Goal: Information Seeking & Learning: Learn about a topic

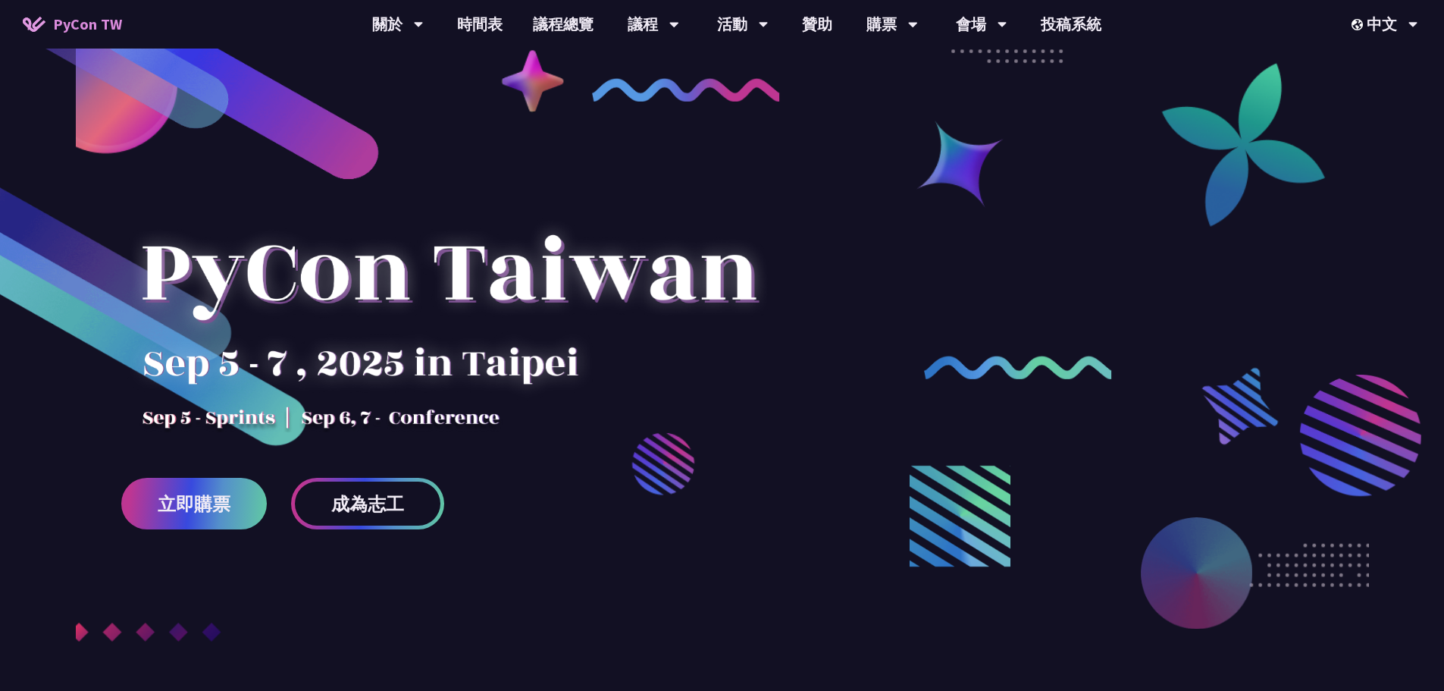
drag, startPoint x: 312, startPoint y: 357, endPoint x: 331, endPoint y: 350, distance: 19.4
click at [313, 358] on div at bounding box center [448, 299] width 655 height 265
click at [176, 517] on link "立即購票" at bounding box center [194, 504] width 146 height 52
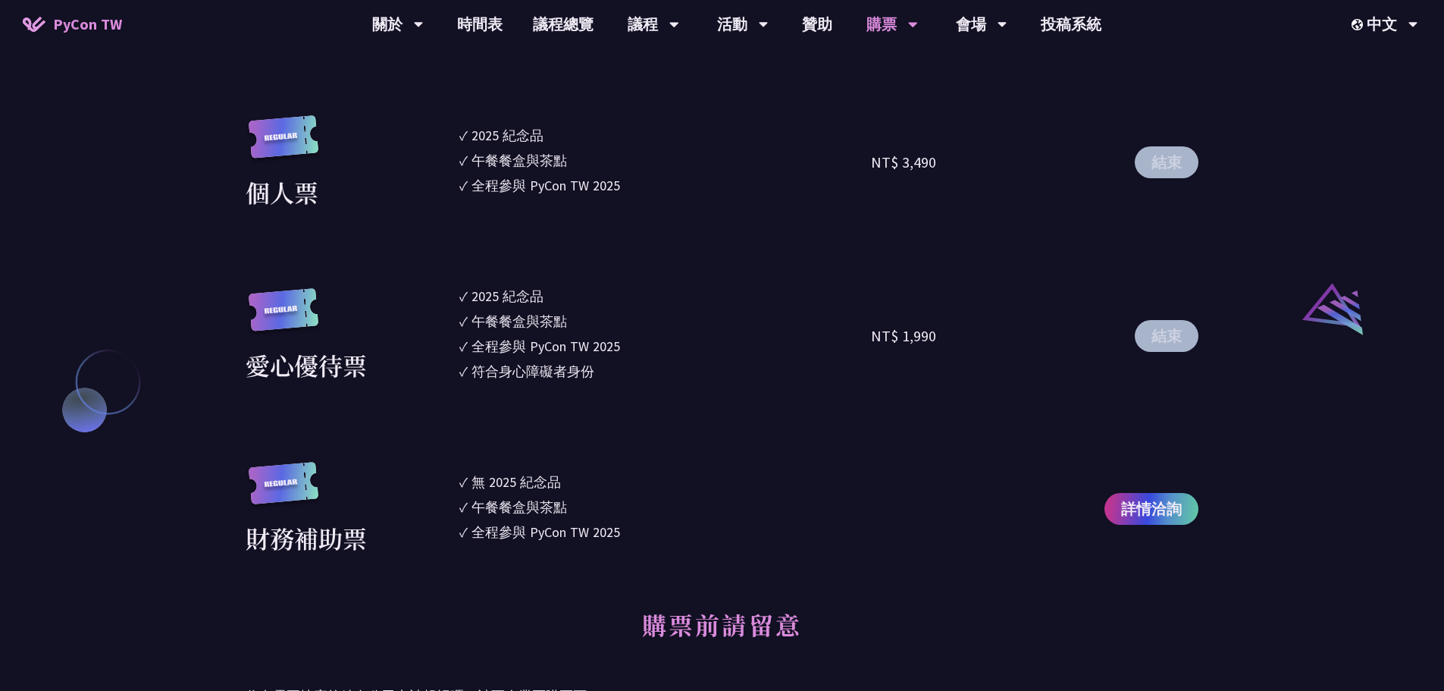
scroll to position [1516, 0]
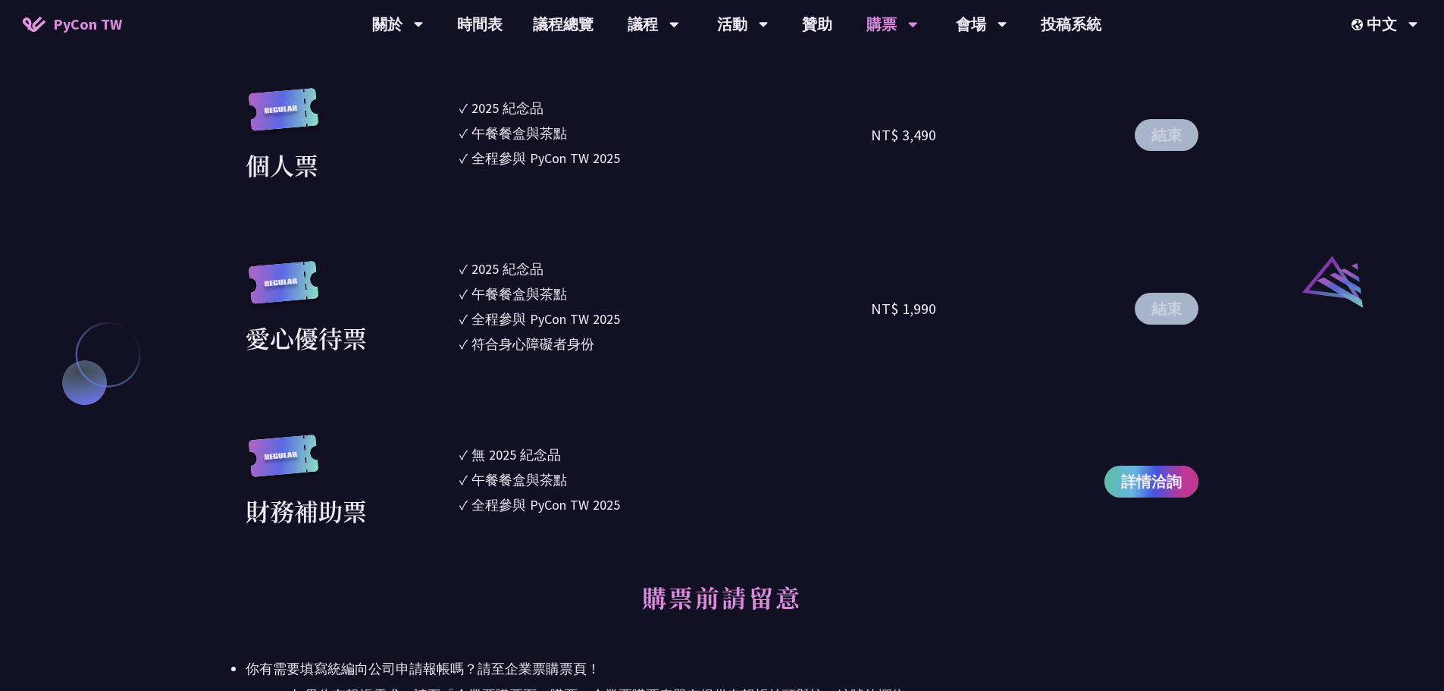
click at [1133, 482] on span "詳情洽詢" at bounding box center [1151, 481] width 61 height 23
click at [1284, 417] on div "大會資訊 衝刺開發 日期：2025 年 09 月 05 日 地點：TBD 主議程 日期：2025 年 09 月 06 日 到 2025 年 09 月 07 日…" at bounding box center [722, 510] width 1444 height 3156
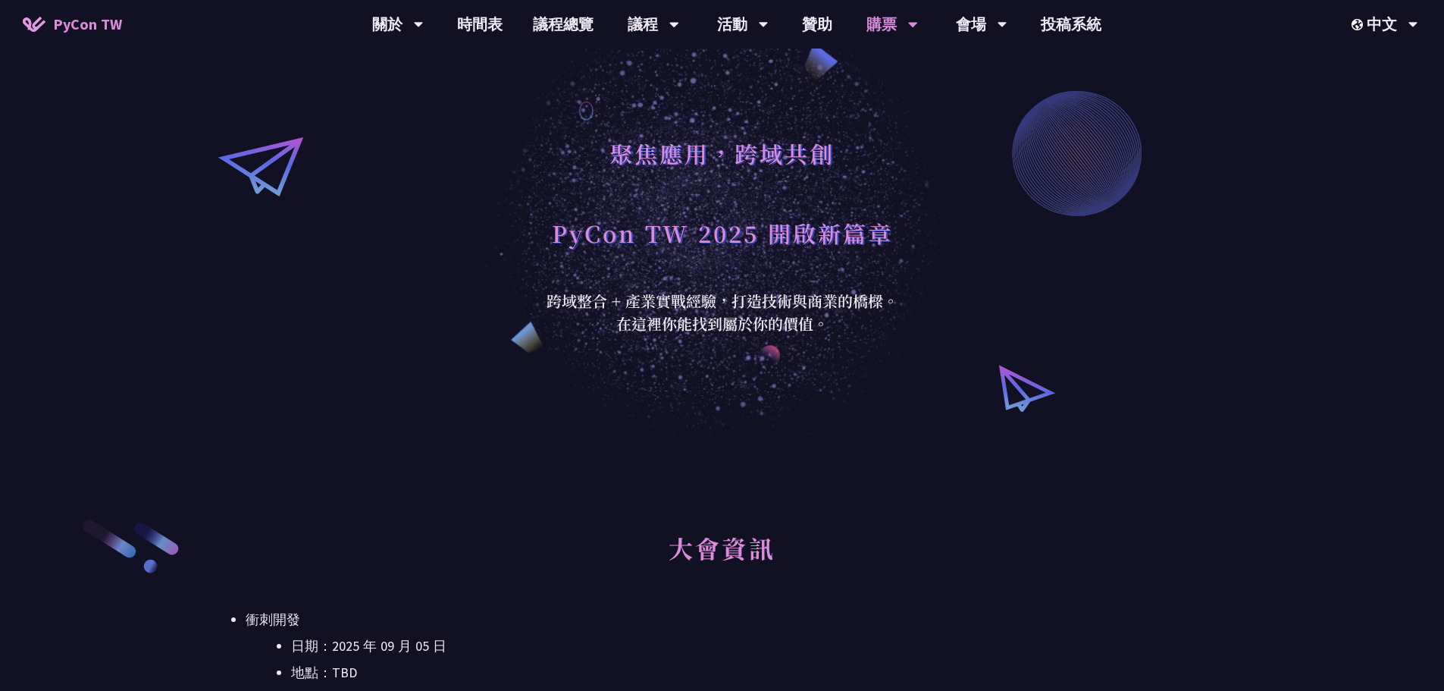
scroll to position [0, 0]
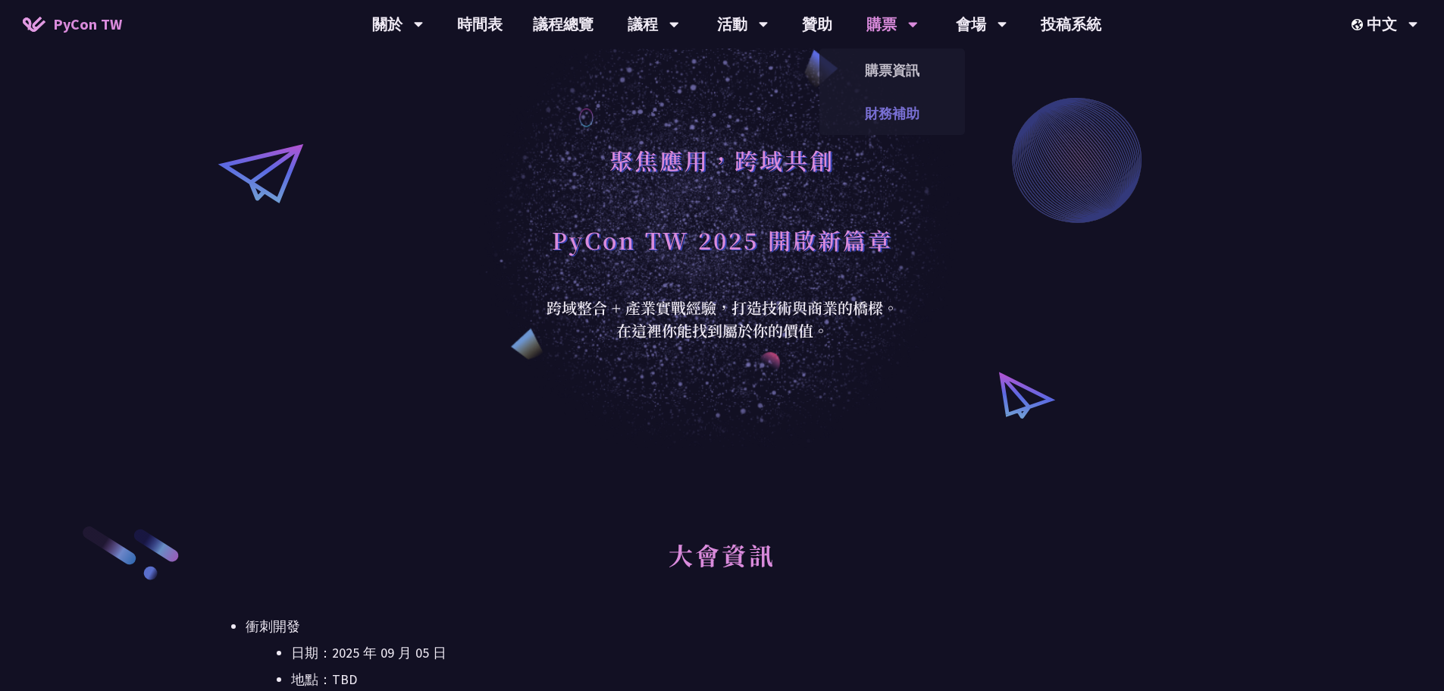
click at [889, 103] on link "財務補助" at bounding box center [893, 114] width 146 height 36
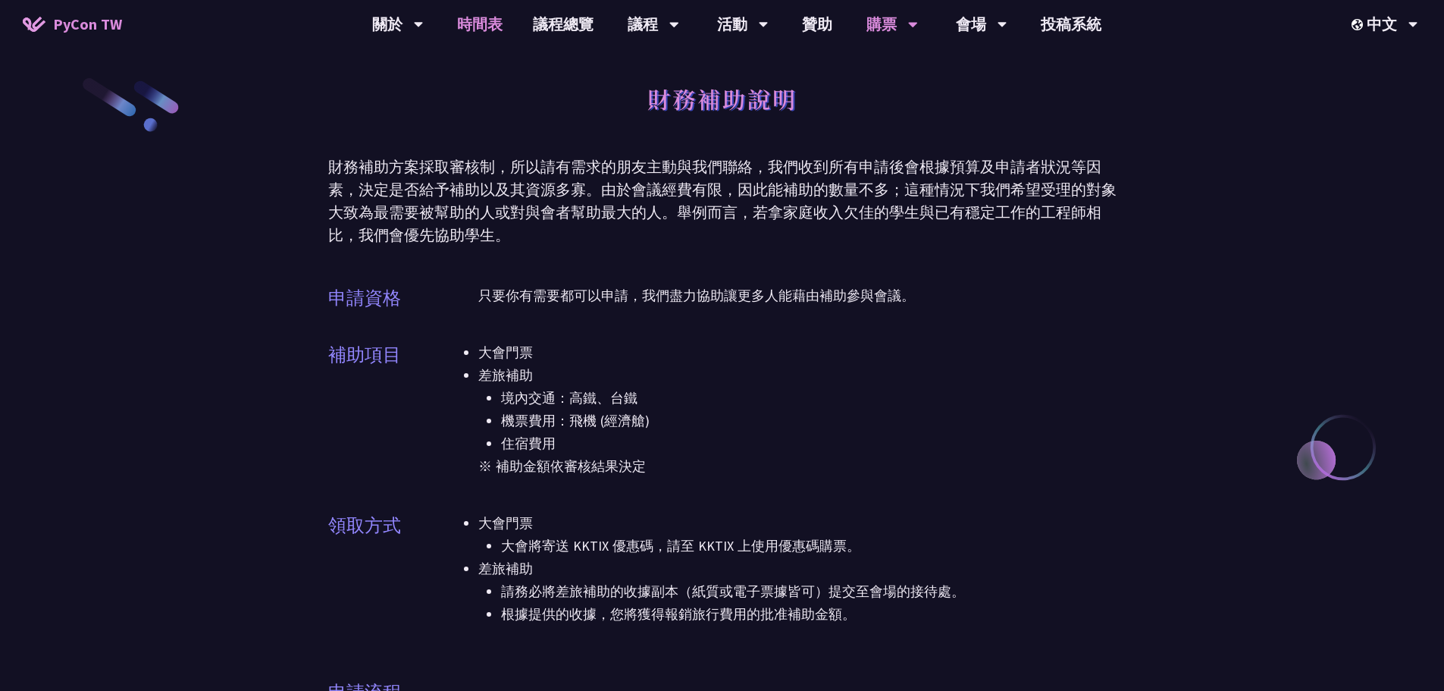
click at [500, 32] on link "時間表" at bounding box center [480, 24] width 76 height 49
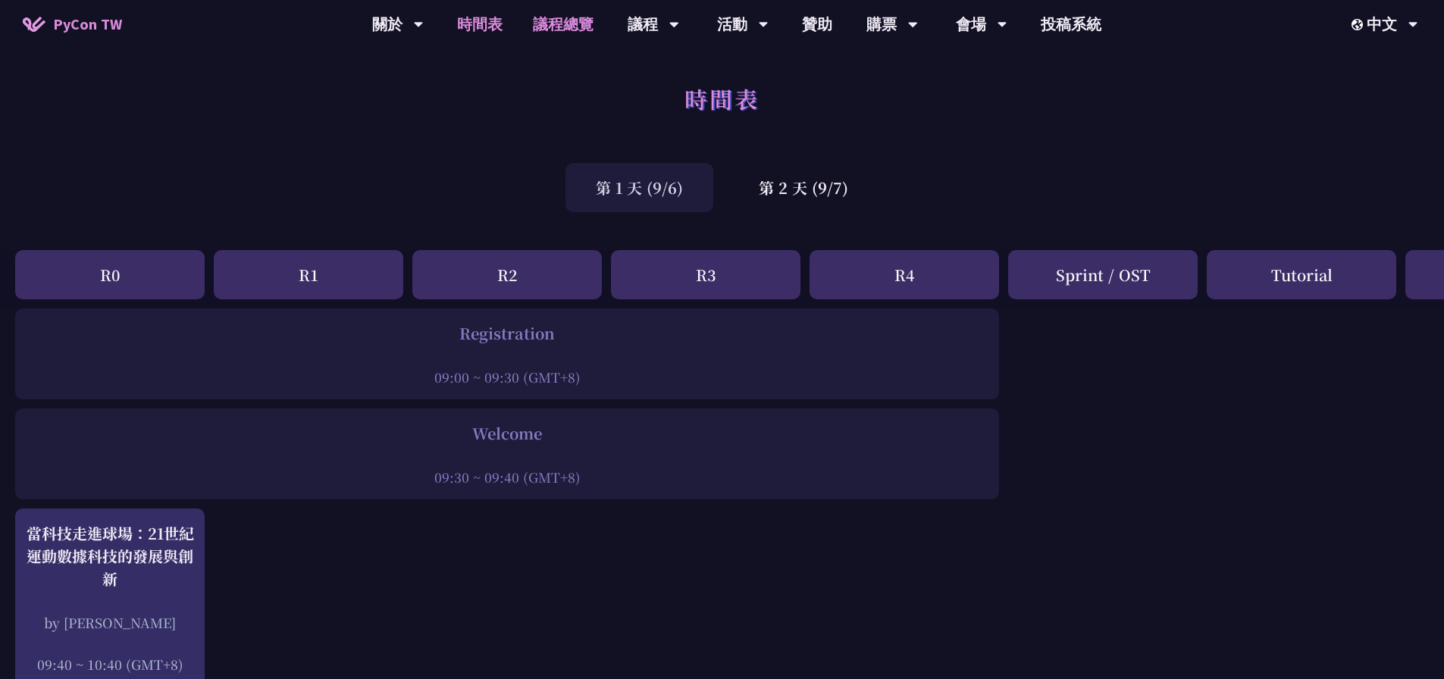
click at [594, 32] on link "議程總覽" at bounding box center [563, 24] width 91 height 49
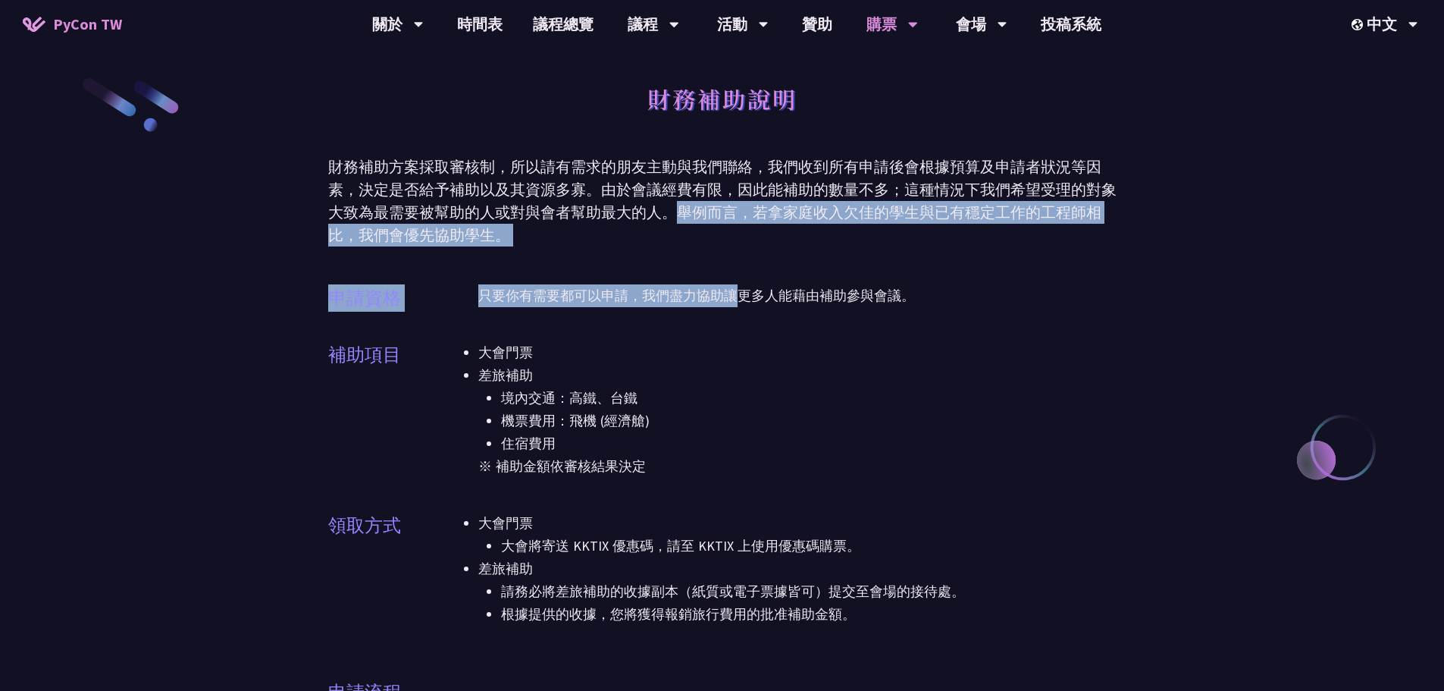
drag, startPoint x: 679, startPoint y: 213, endPoint x: 740, endPoint y: 251, distance: 71.5
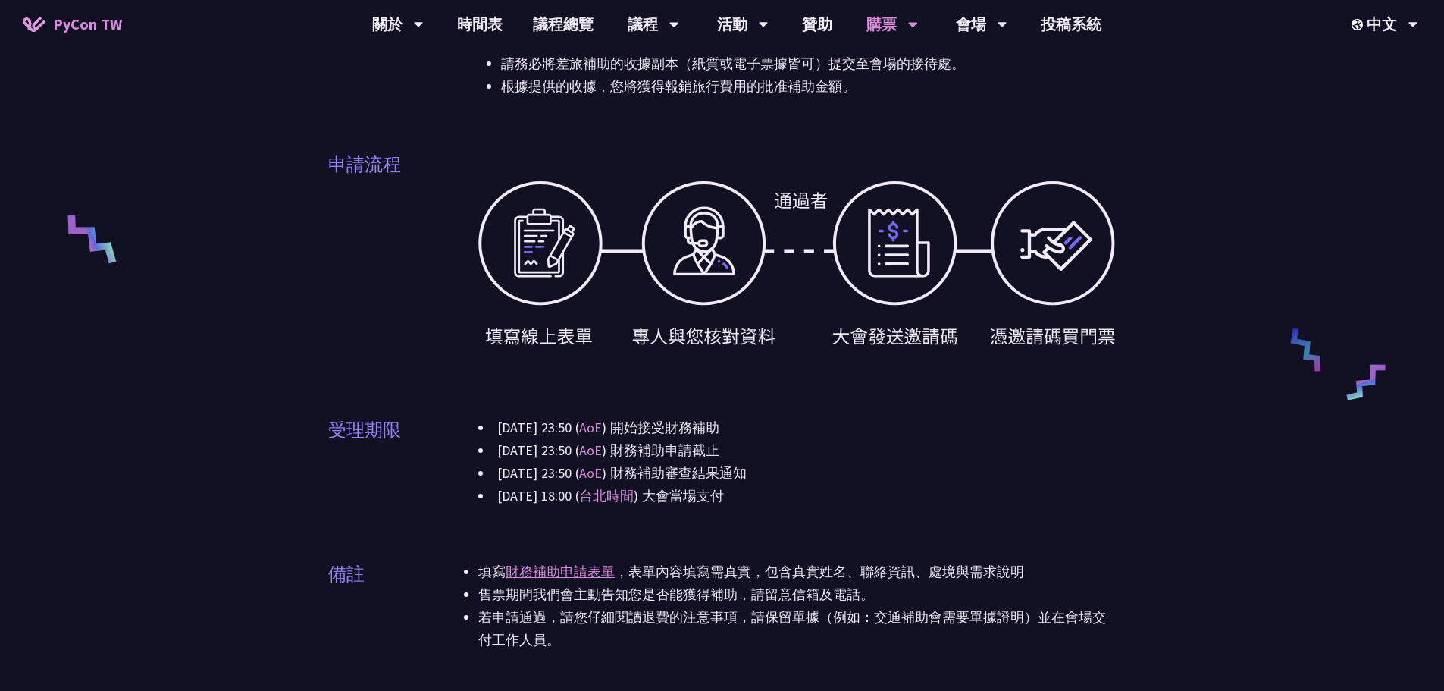
scroll to position [531, 0]
